Goal: Task Accomplishment & Management: Use online tool/utility

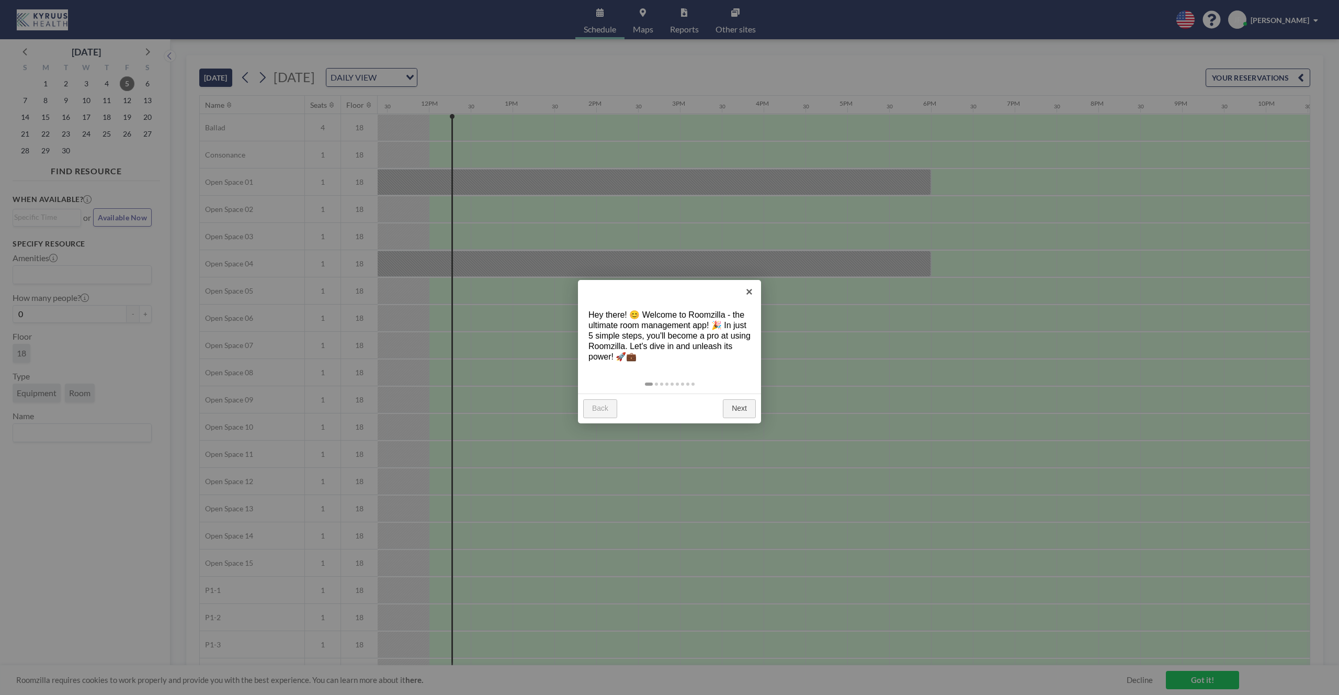
scroll to position [0, 962]
click at [746, 293] on link "×" at bounding box center [750, 292] width 24 height 24
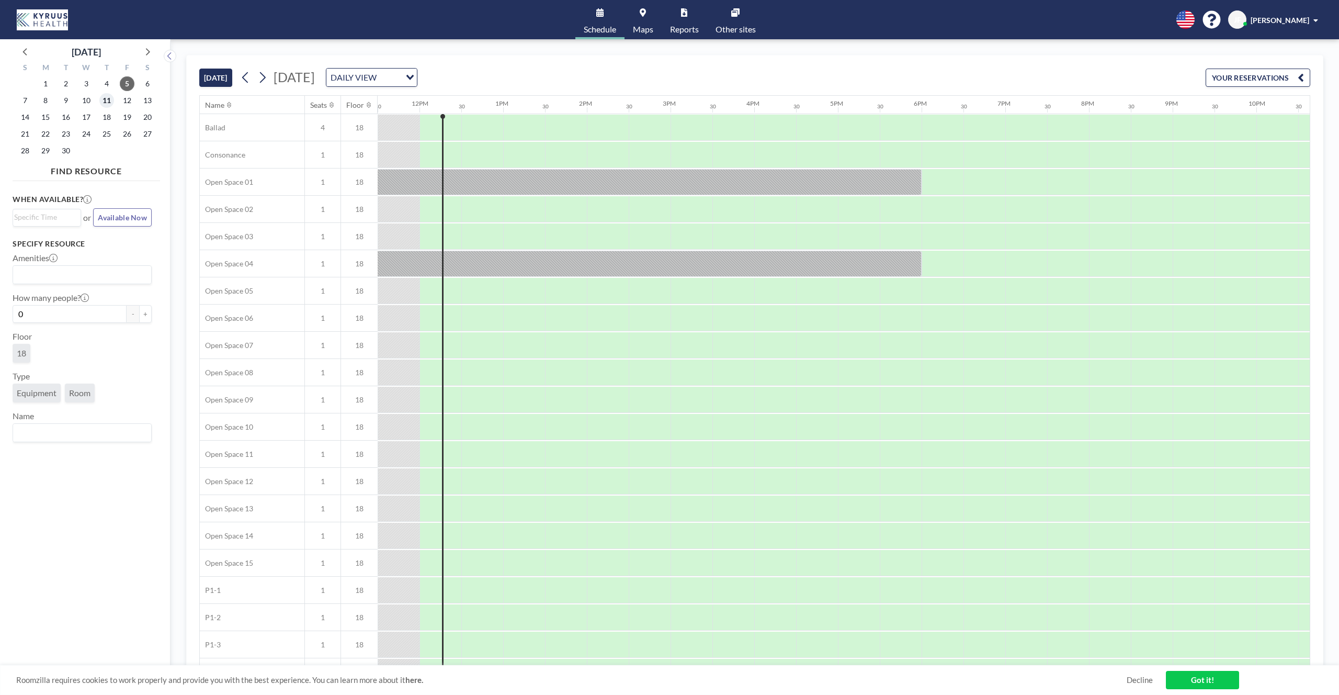
click at [110, 103] on span "11" at bounding box center [106, 100] width 15 height 15
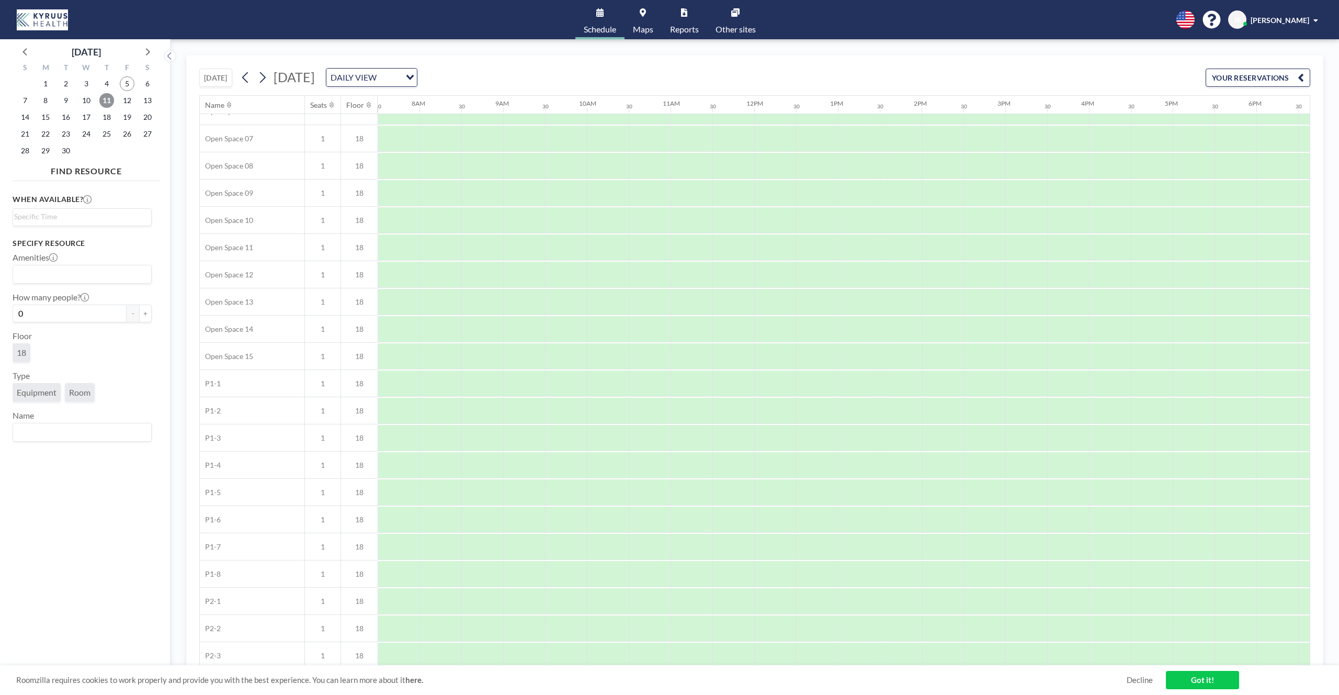
scroll to position [210, 628]
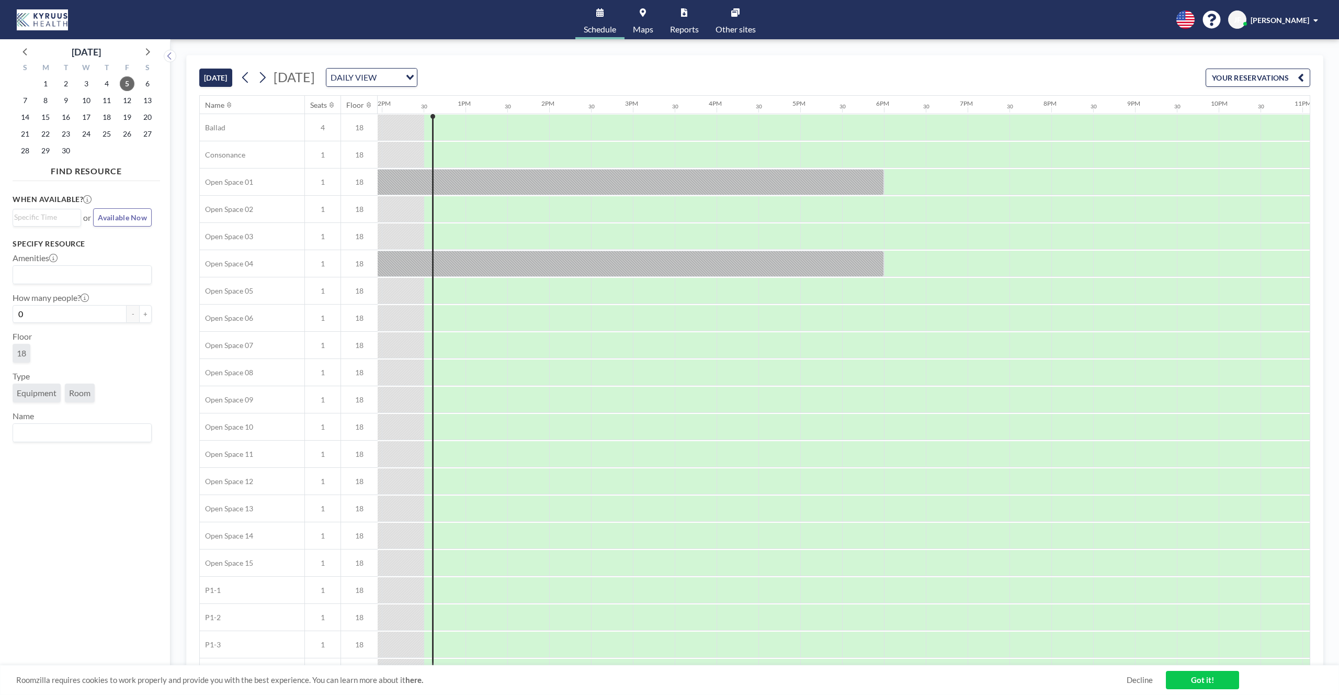
scroll to position [0, 1004]
click at [107, 102] on span "11" at bounding box center [106, 100] width 15 height 15
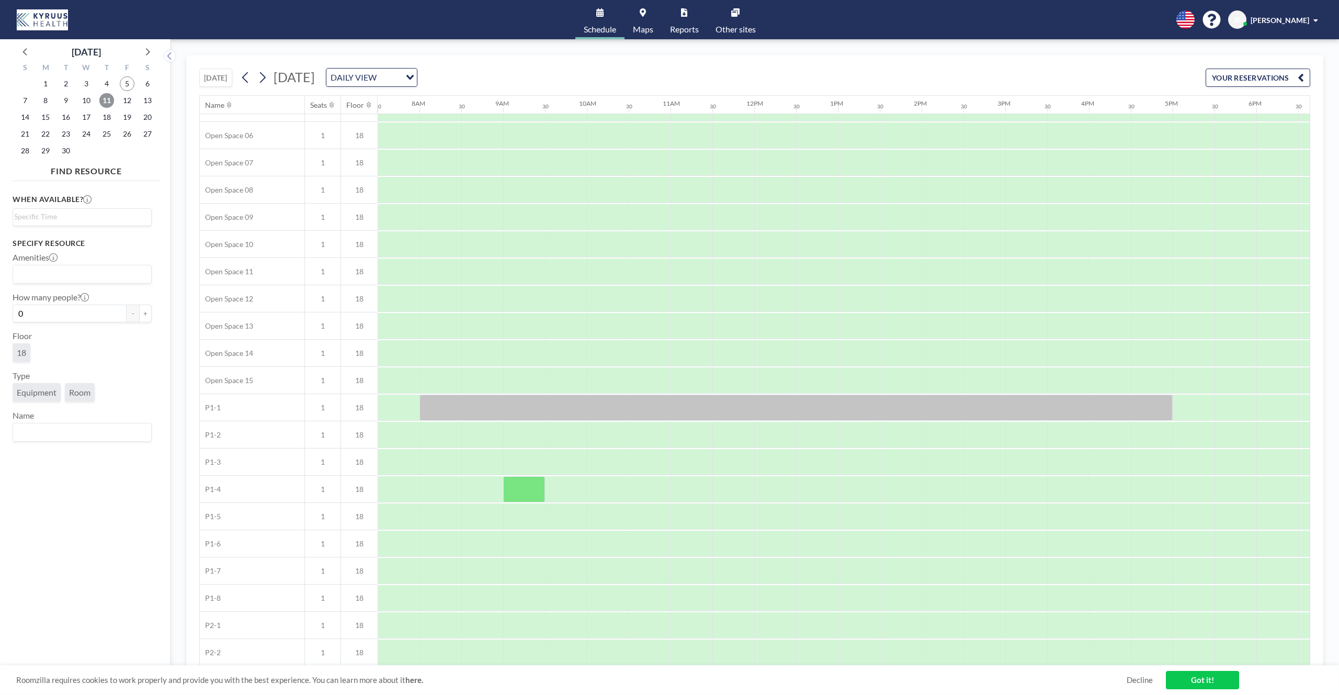
scroll to position [188, 628]
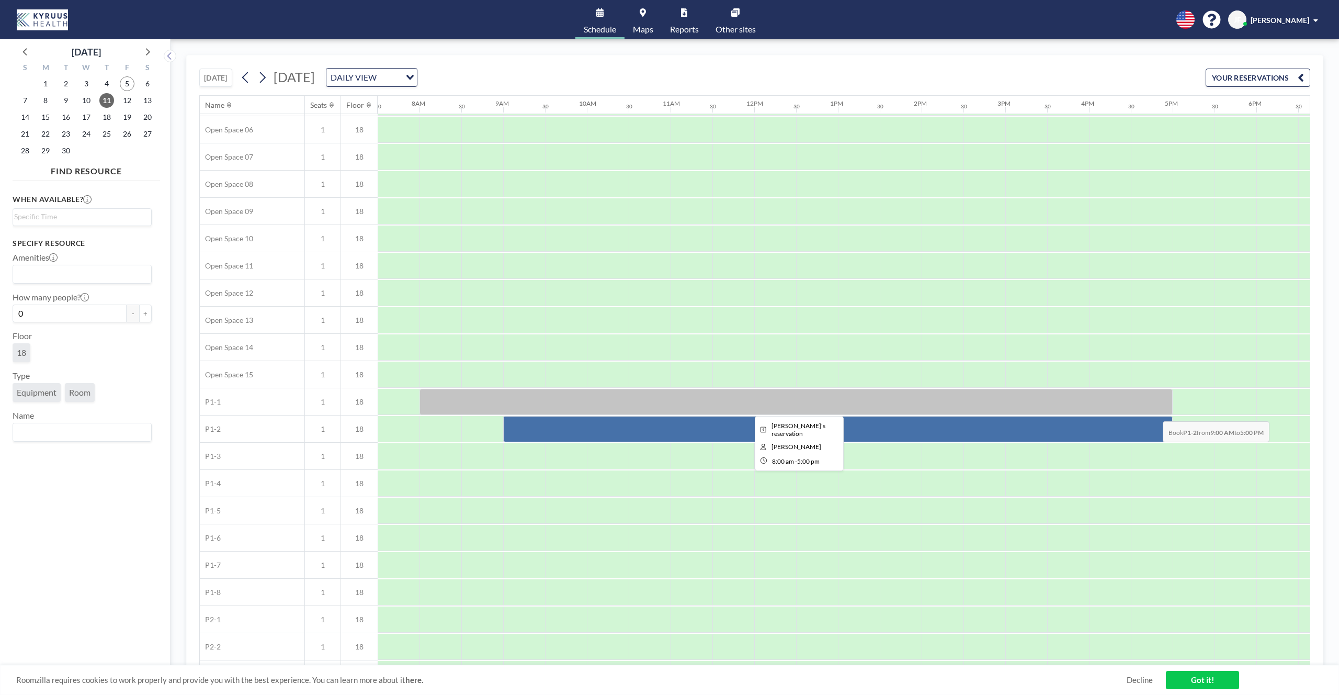
drag, startPoint x: 524, startPoint y: 431, endPoint x: 1154, endPoint y: 413, distance: 631.1
click at [1154, 413] on div "Ballad 4 18 Consonance 1 18 Open Space 01 1 18 Open Space 02 1 18 Open Space 03…" at bounding box center [665, 307] width 2186 height 762
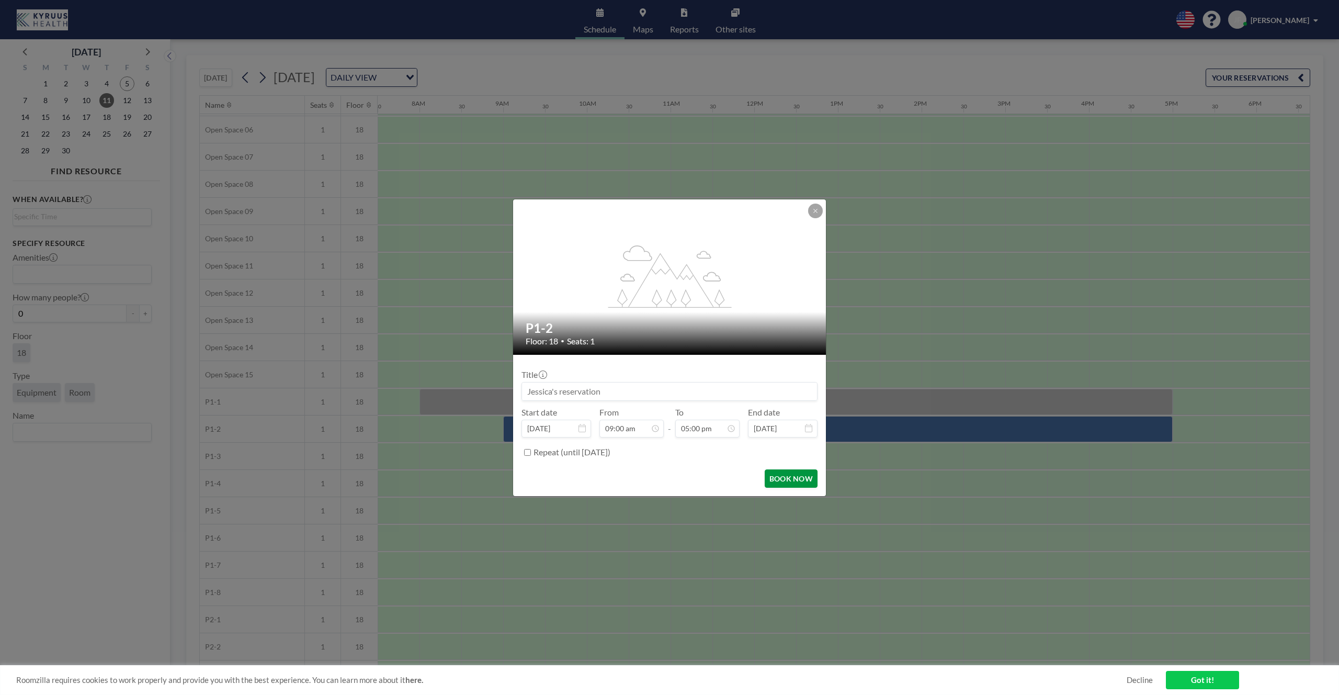
click at [791, 482] on button "BOOK NOW" at bounding box center [791, 478] width 53 height 18
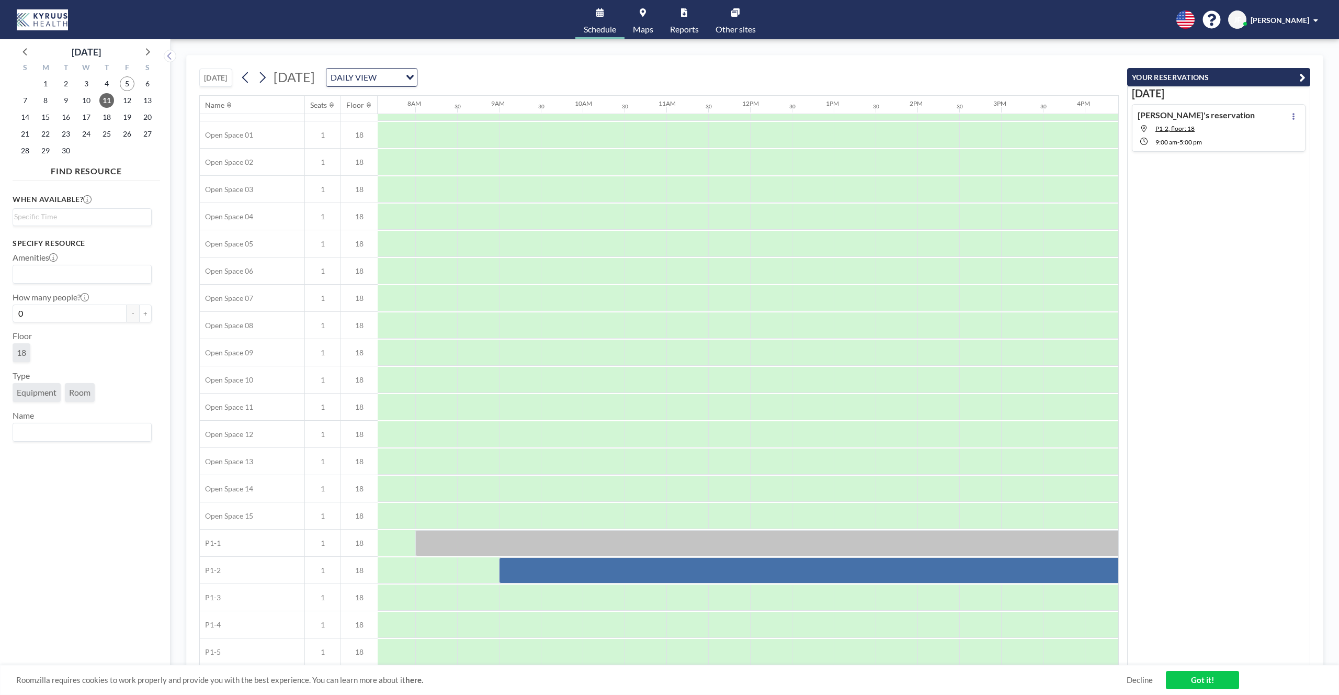
scroll to position [0, 632]
